Goal: Information Seeking & Learning: Learn about a topic

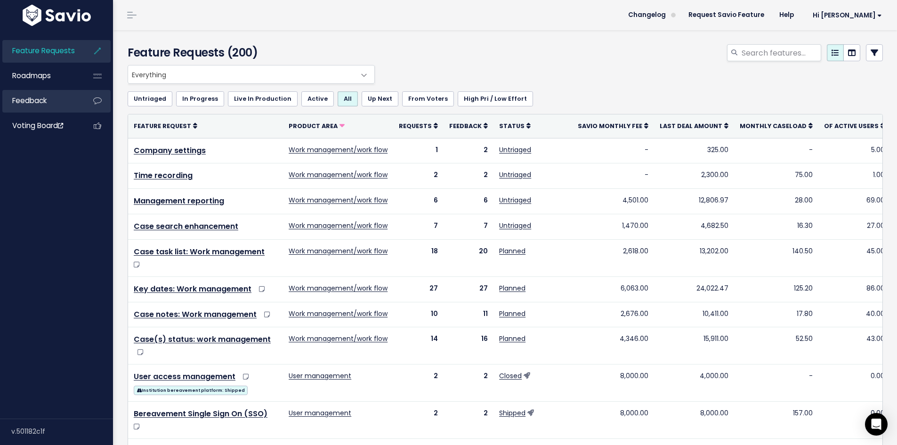
click at [38, 99] on span "Feedback" at bounding box center [29, 101] width 34 height 10
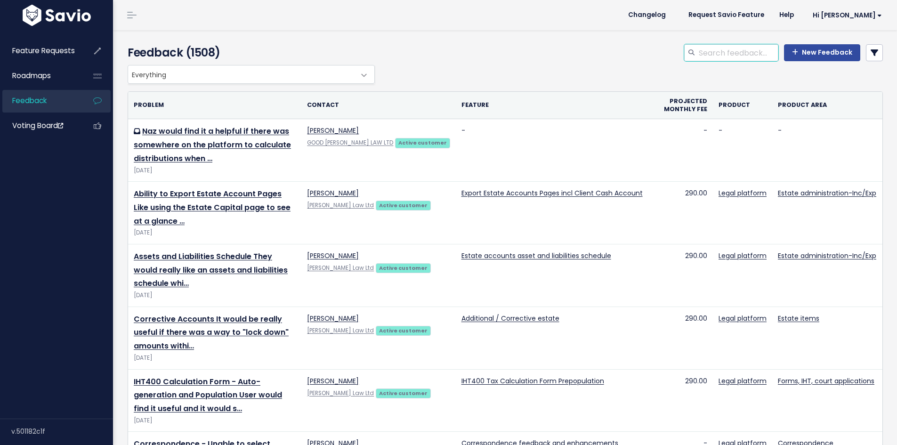
click at [735, 52] on input "search" at bounding box center [737, 52] width 80 height 17
type input "bank account"
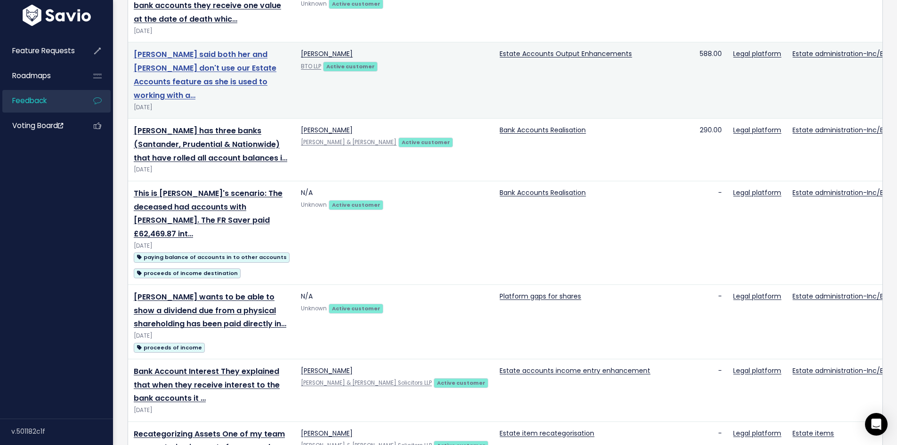
scroll to position [565, 0]
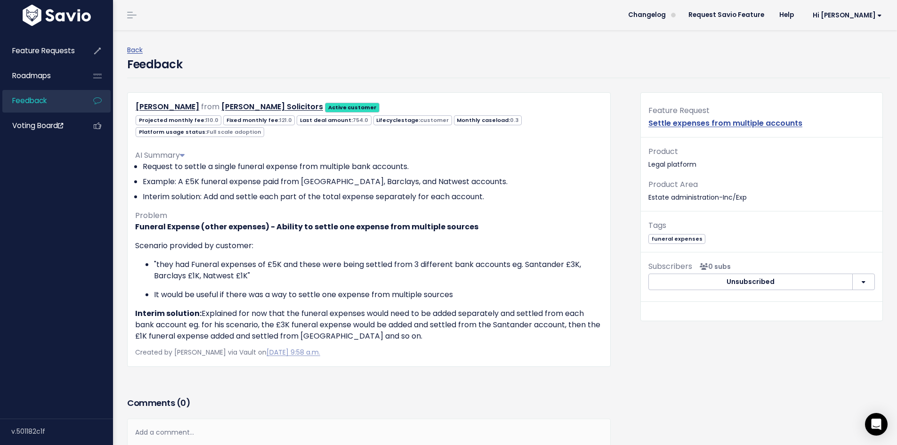
drag, startPoint x: 391, startPoint y: 336, endPoint x: 418, endPoint y: 384, distance: 55.2
click at [418, 384] on div "Timothy Wilson from Hughes Parry Solicitors Active customer 110.0 121.0 754.0 0…" at bounding box center [368, 243] width 497 height 302
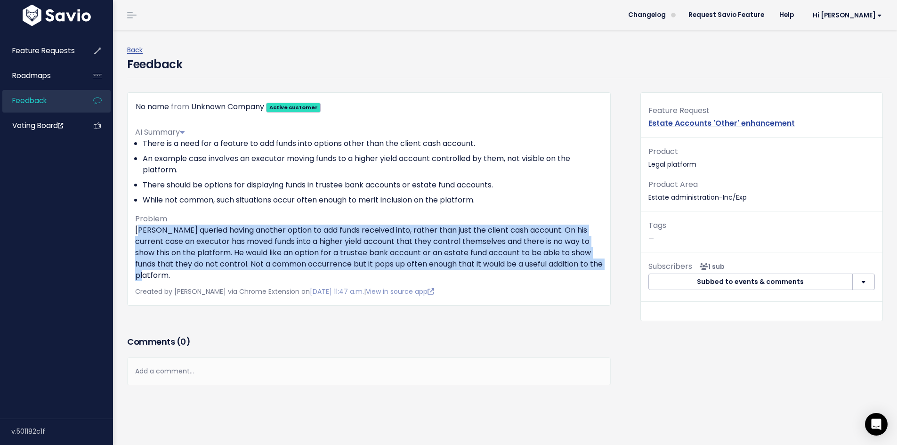
drag, startPoint x: 198, startPoint y: 275, endPoint x: 138, endPoint y: 225, distance: 77.9
click at [138, 225] on p "Darian queried having another option to add funds received into, rather than ju…" at bounding box center [368, 252] width 467 height 56
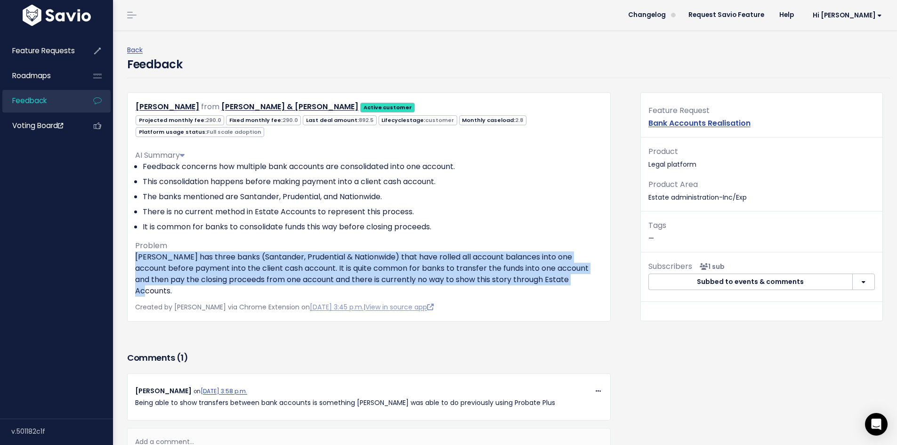
drag, startPoint x: 136, startPoint y: 257, endPoint x: 582, endPoint y: 280, distance: 446.3
click at [582, 280] on p "[PERSON_NAME] has three banks (Santander, Prudential & Nationwide) that have ro…" at bounding box center [368, 273] width 467 height 45
drag, startPoint x: 582, startPoint y: 280, endPoint x: 128, endPoint y: 248, distance: 455.8
click at [128, 248] on div "[PERSON_NAME] from [PERSON_NAME] & [PERSON_NAME] Active customer Projected mont…" at bounding box center [368, 206] width 483 height 229
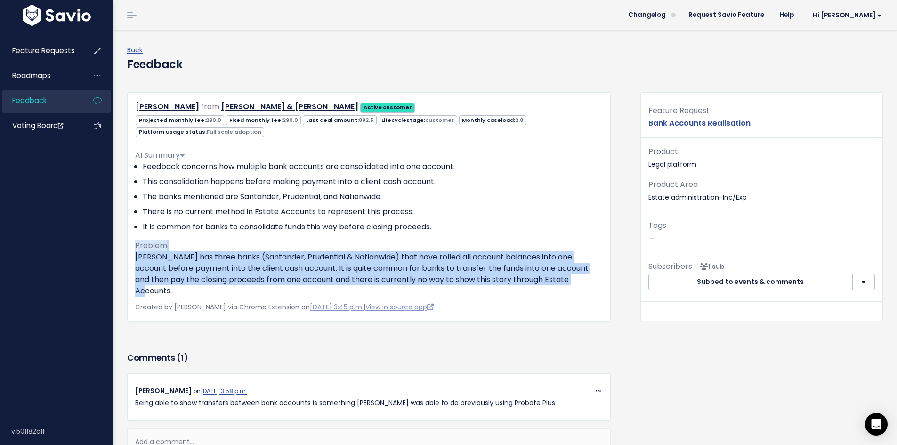
click at [145, 256] on p "[PERSON_NAME] has three banks (Santander, Prudential & Nationwide) that have ro…" at bounding box center [368, 273] width 467 height 45
drag, startPoint x: 136, startPoint y: 254, endPoint x: 590, endPoint y: 281, distance: 454.5
click at [590, 281] on p "[PERSON_NAME] has three banks (Santander, Prudential & Nationwide) that have ro…" at bounding box center [368, 273] width 467 height 45
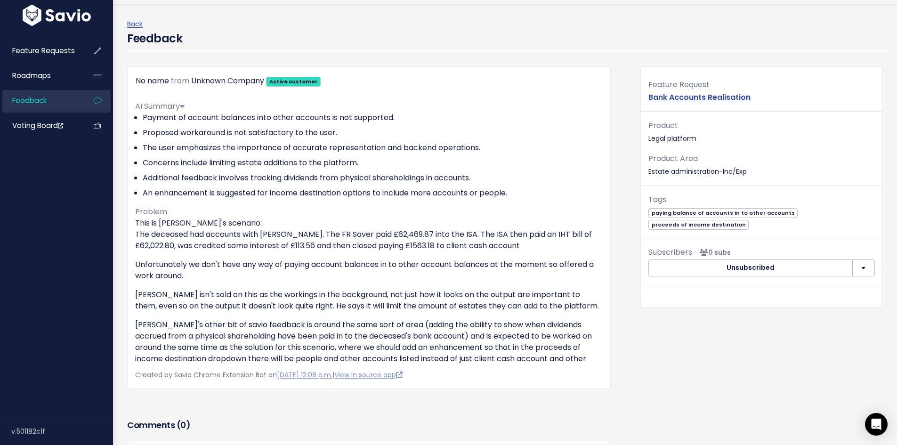
scroll to position [47, 0]
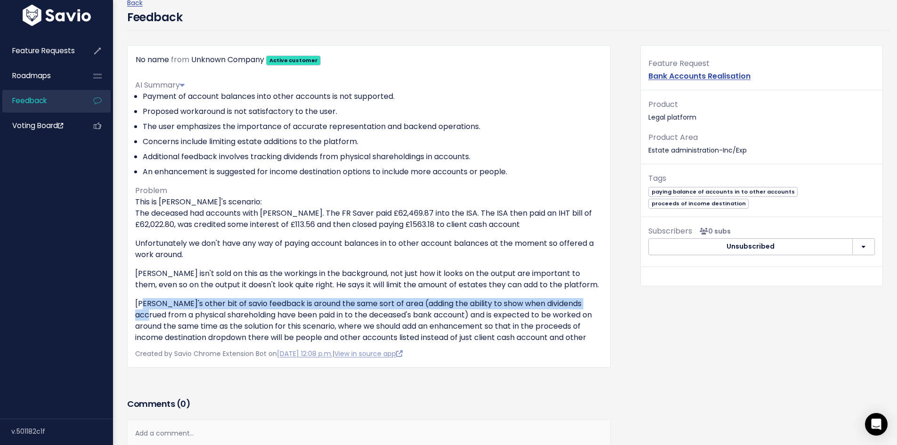
drag, startPoint x: 143, startPoint y: 304, endPoint x: 597, endPoint y: 304, distance: 454.6
click at [597, 304] on p "Luke's other bit of savio feedback is around the same sort of area (adding the …" at bounding box center [368, 320] width 467 height 45
click at [524, 304] on p "Luke's other bit of savio feedback is around the same sort of area (adding the …" at bounding box center [368, 320] width 467 height 45
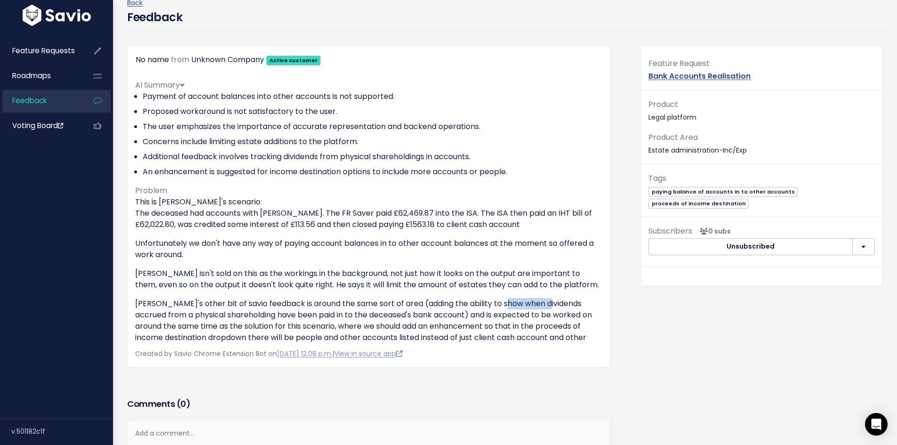
click at [524, 304] on p "Luke's other bit of savio feedback is around the same sort of area (adding the …" at bounding box center [368, 320] width 467 height 45
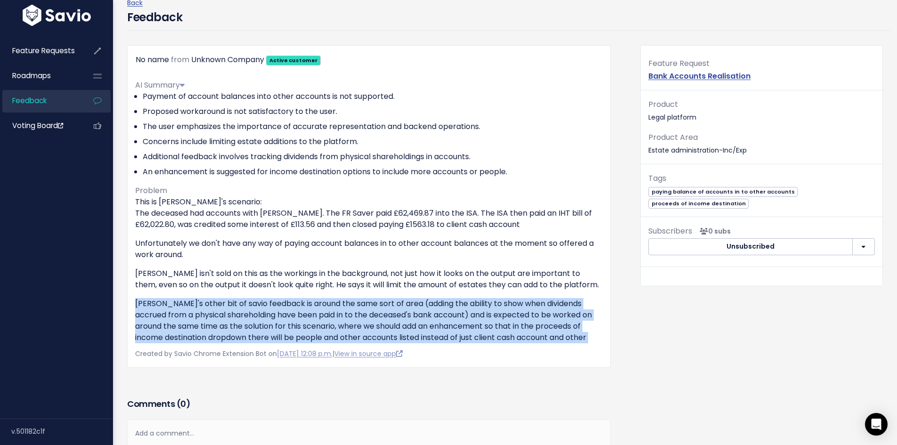
click at [524, 304] on p "Luke's other bit of savio feedback is around the same sort of area (adding the …" at bounding box center [368, 320] width 467 height 45
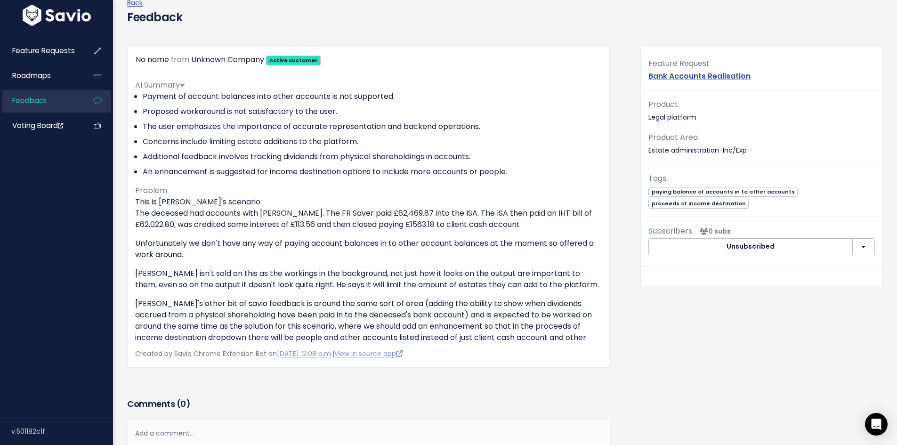
click at [785, 390] on div "Feature Request Bank Accounts Realisation Product Legal platform Product Area E…" at bounding box center [761, 267] width 256 height 444
